Goal: Task Accomplishment & Management: Use online tool/utility

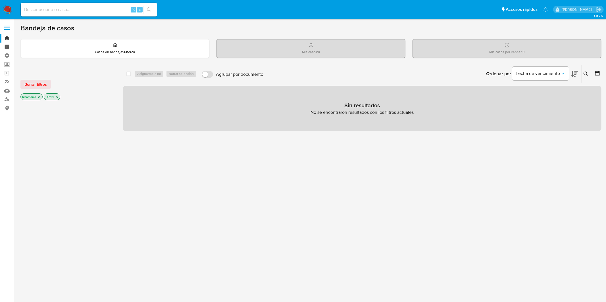
click at [4, 48] on link "Tablero" at bounding box center [34, 47] width 68 height 9
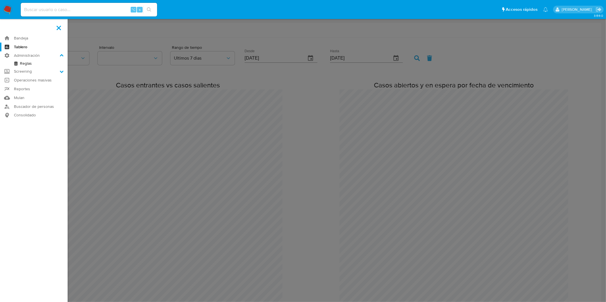
click at [44, 64] on link "Reglas" at bounding box center [34, 63] width 68 height 7
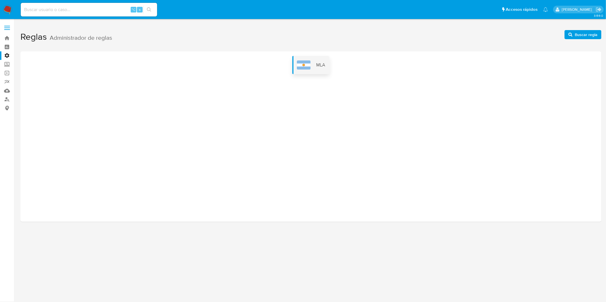
click at [313, 61] on div "MLA" at bounding box center [311, 65] width 37 height 18
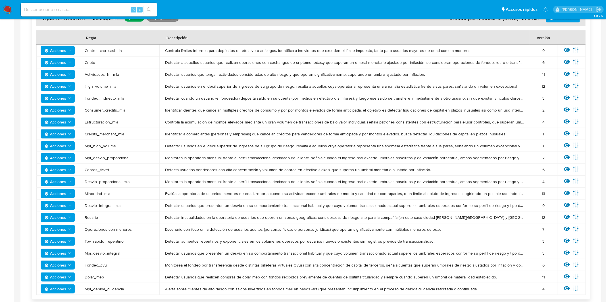
scroll to position [104, 0]
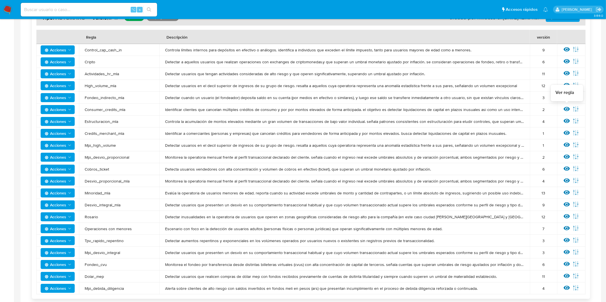
click at [567, 109] on icon at bounding box center [567, 109] width 6 height 4
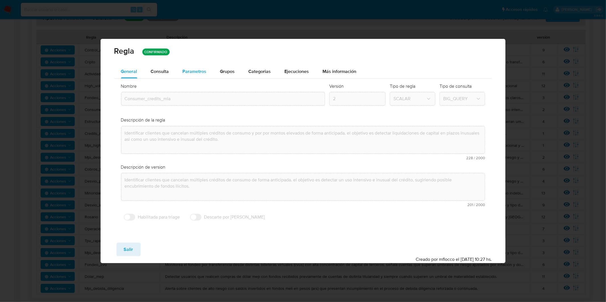
click at [194, 75] on div "Parametros" at bounding box center [195, 72] width 24 height 14
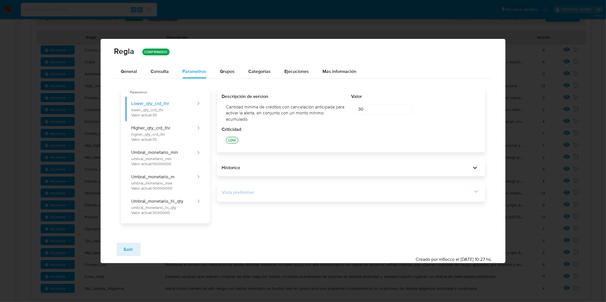
click at [301, 195] on div "Vista preliminar" at bounding box center [347, 193] width 251 height 6
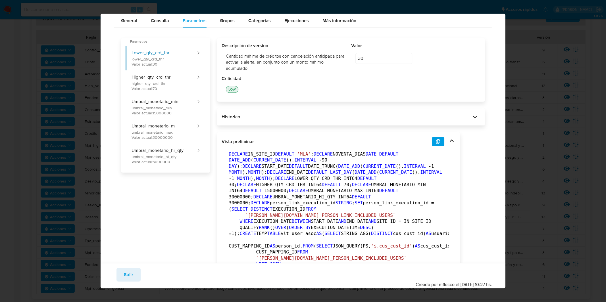
scroll to position [36, 0]
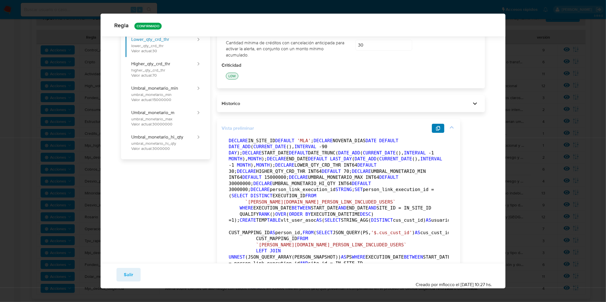
click at [441, 129] on button "button" at bounding box center [438, 128] width 13 height 9
click at [585, 113] on div "Regla CONFIRMADO General Consulta Parametros Evidencias Grupos Categorias Ejecu…" at bounding box center [303, 151] width 606 height 302
click at [546, 39] on div "Regla CONFIRMADO General Consulta Parametros Evidencias Grupos Categorias Ejecu…" at bounding box center [303, 151] width 606 height 302
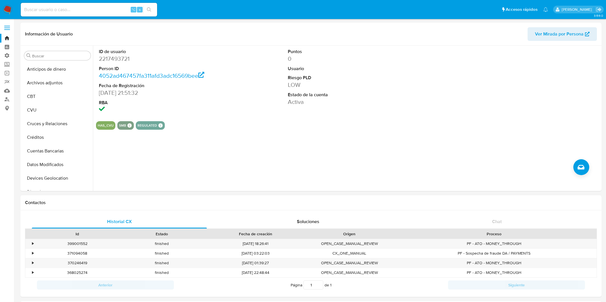
select select "100"
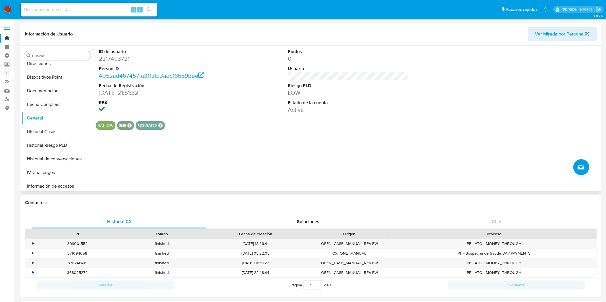
click at [447, 83] on div "ID de usuario 2217493721 Person ID 4052ad467457fa311afd3adc16569bee Fecha de Re…" at bounding box center [348, 81] width 504 height 71
